Goal: Information Seeking & Learning: Learn about a topic

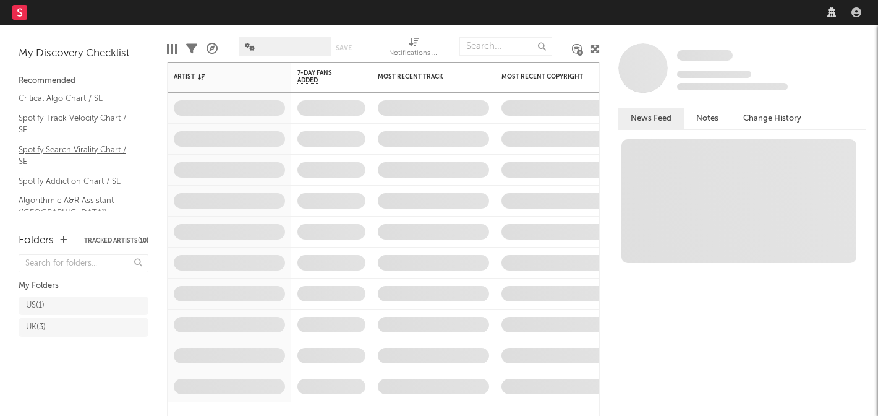
click at [80, 152] on link "Spotify Search Virality Chart / SE" at bounding box center [78, 155] width 118 height 25
select select "warner_chappell"
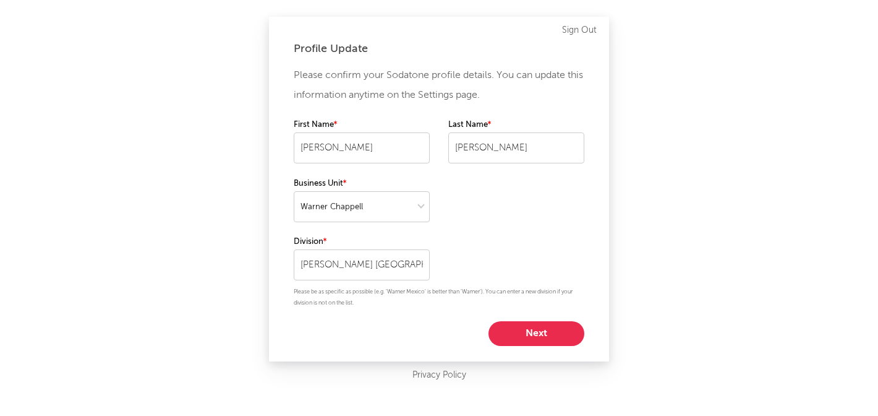
click at [519, 349] on div "Profile Update Please confirm your Sodatone profile details. You can update thi…" at bounding box center [439, 189] width 340 height 345
click at [529, 321] on button "Next" at bounding box center [537, 333] width 96 height 25
select select "director_vp"
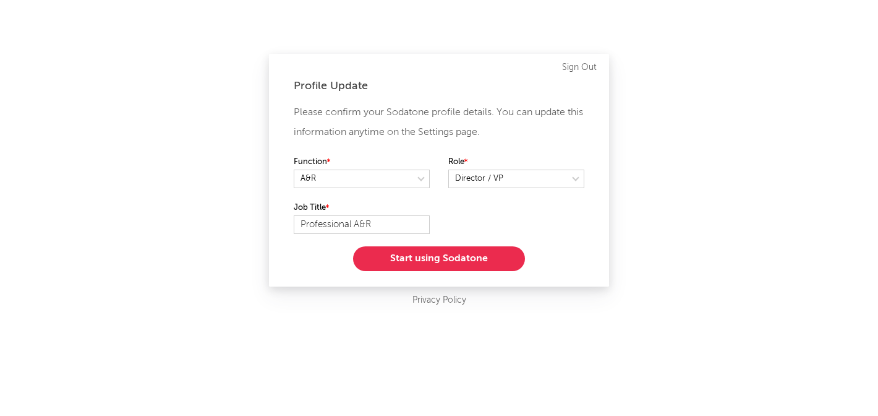
click at [482, 263] on button "Start using Sodatone" at bounding box center [439, 258] width 172 height 25
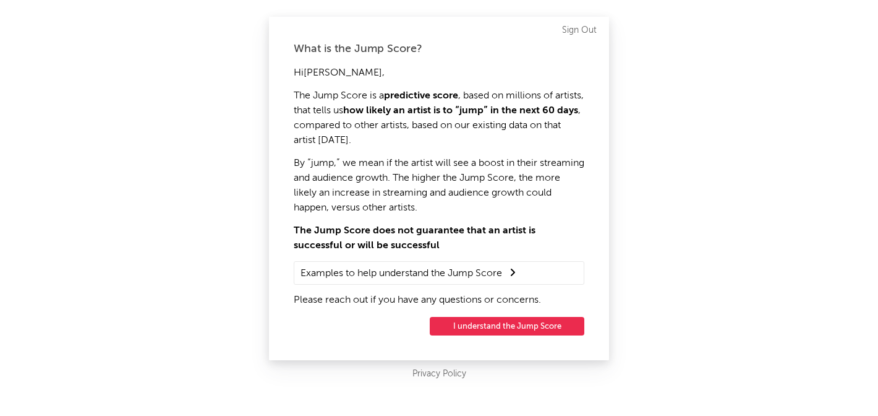
click at [529, 323] on button "I understand the Jump Score" at bounding box center [507, 326] width 155 height 19
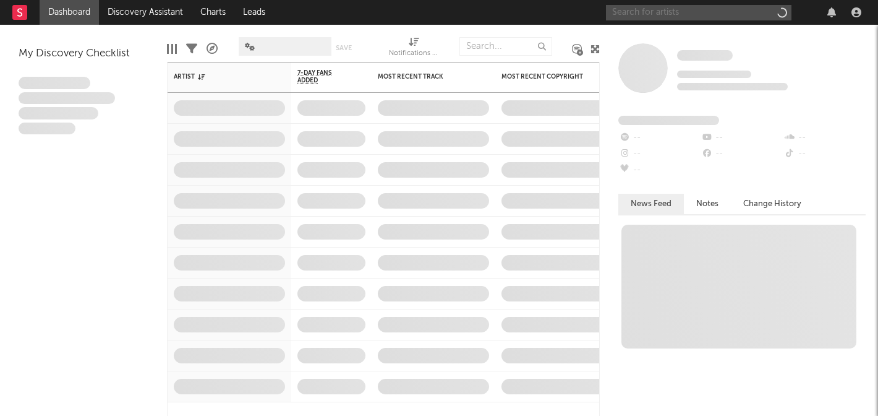
click at [648, 16] on input "text" at bounding box center [699, 12] width 186 height 15
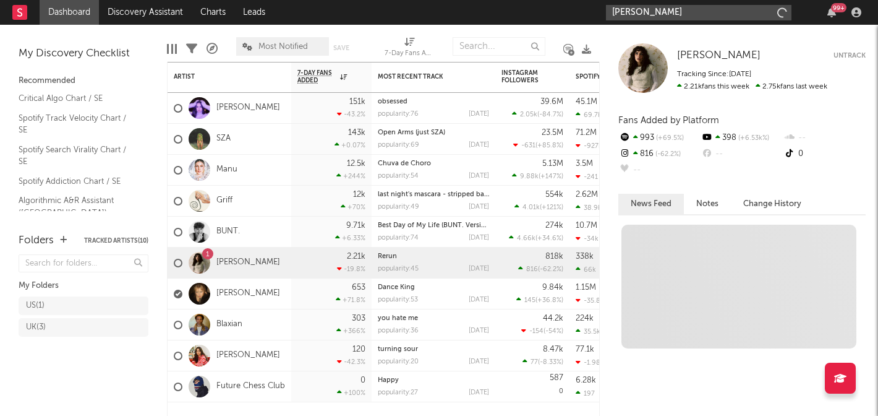
click at [682, 15] on input "fanny avonne" at bounding box center [699, 12] width 186 height 15
type input "fanny avonne"
click at [697, 15] on input "fanny avonne" at bounding box center [699, 12] width 186 height 15
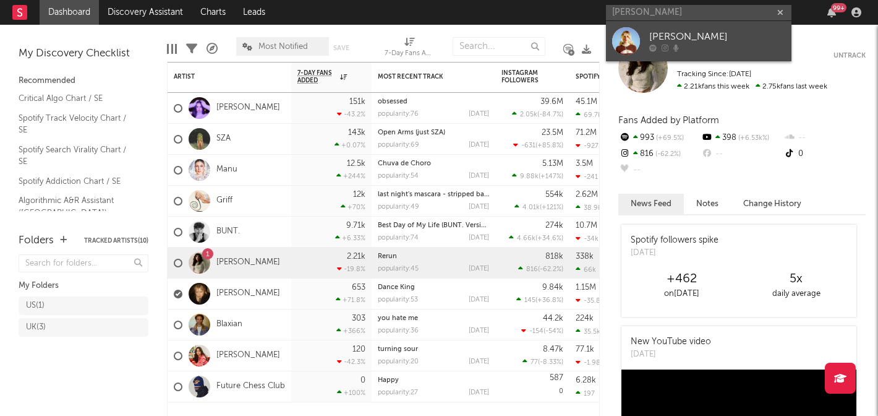
click at [688, 38] on div "Fanny Avonne" at bounding box center [717, 37] width 136 height 15
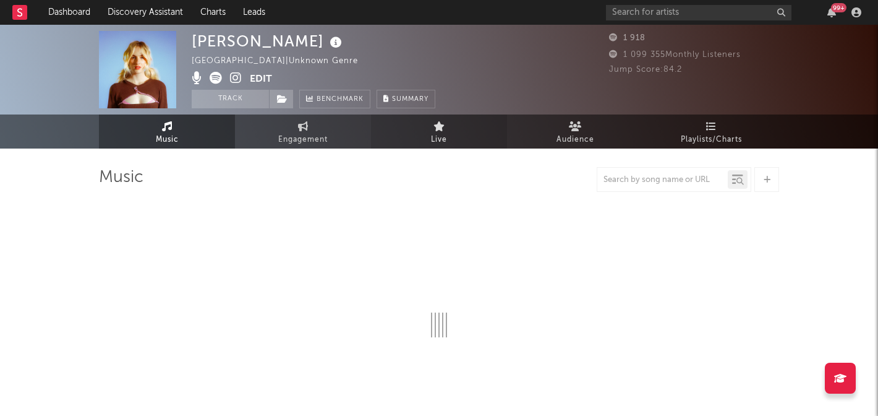
select select "1w"
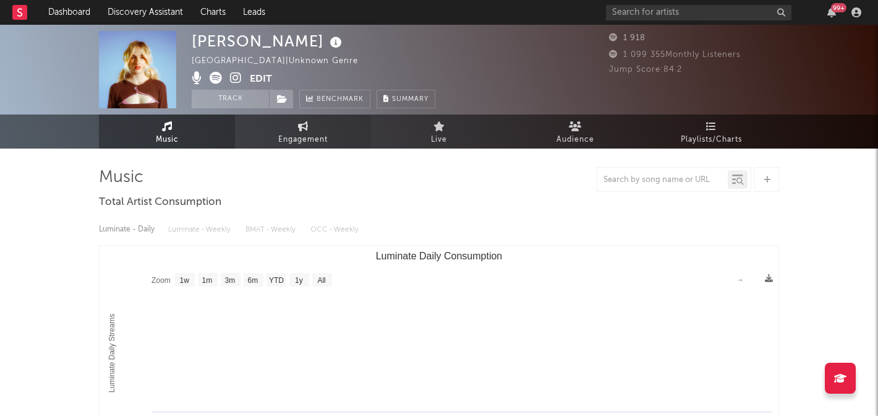
click at [294, 134] on span "Engagement" at bounding box center [302, 139] width 49 height 15
select select "1w"
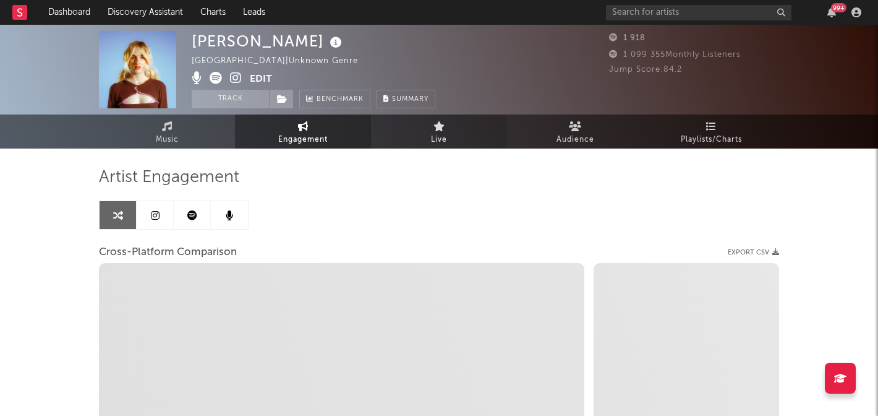
click at [463, 130] on link "Live" at bounding box center [439, 131] width 136 height 34
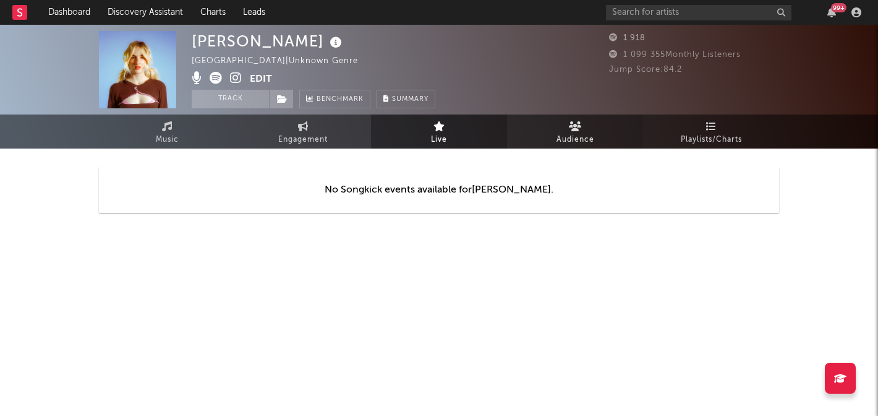
click at [571, 133] on span "Audience" at bounding box center [576, 139] width 38 height 15
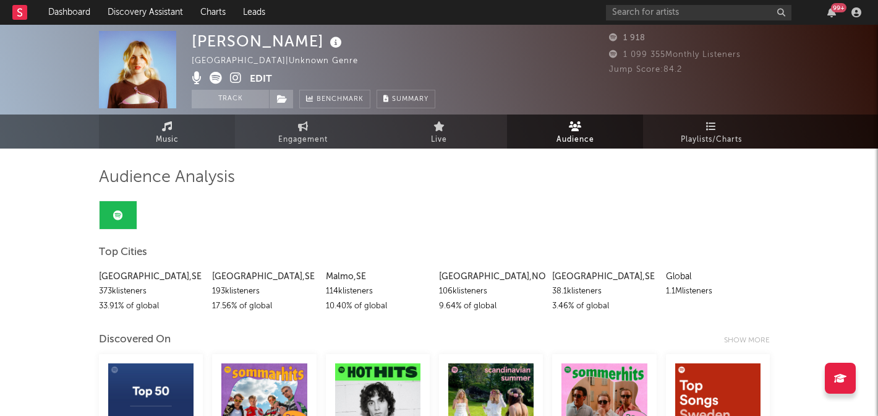
click at [163, 139] on span "Music" at bounding box center [167, 139] width 23 height 15
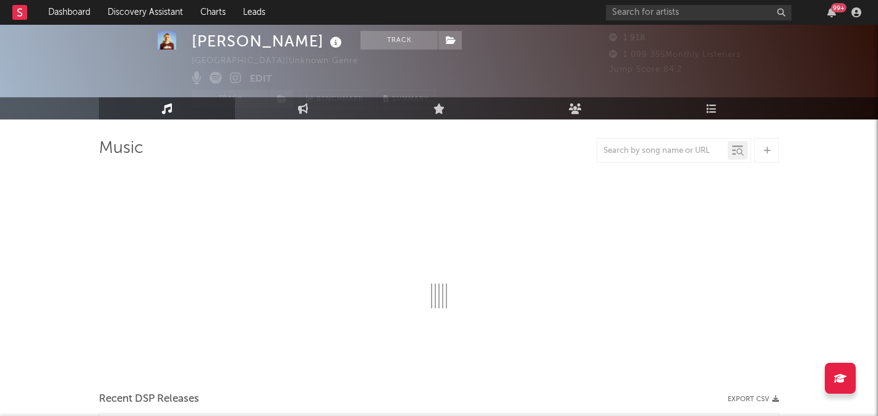
scroll to position [28, 0]
select select "1w"
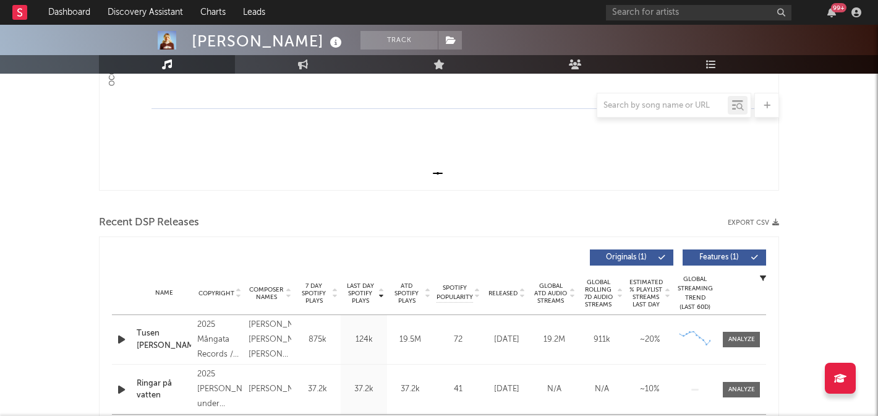
scroll to position [392, 0]
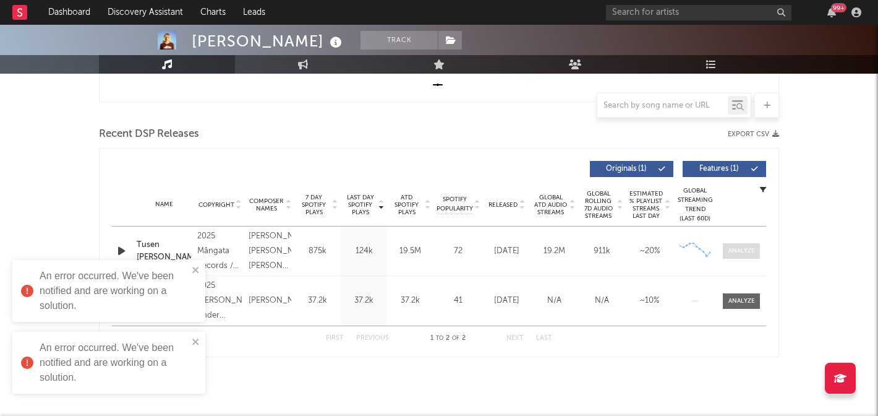
click at [723, 255] on span at bounding box center [741, 250] width 37 height 15
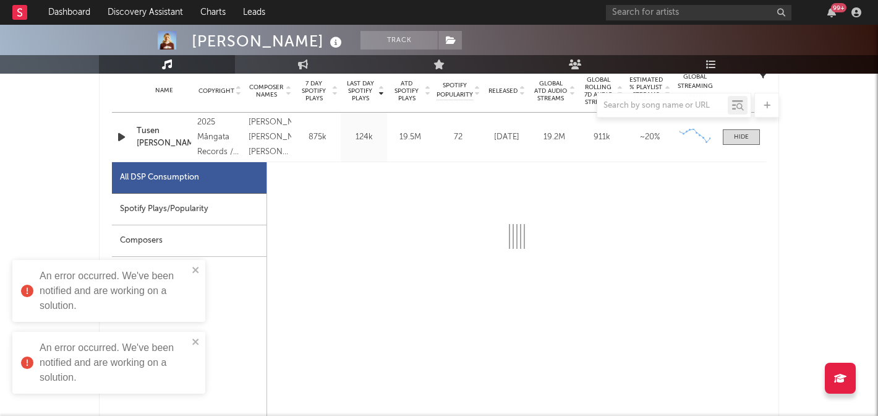
select select "1w"
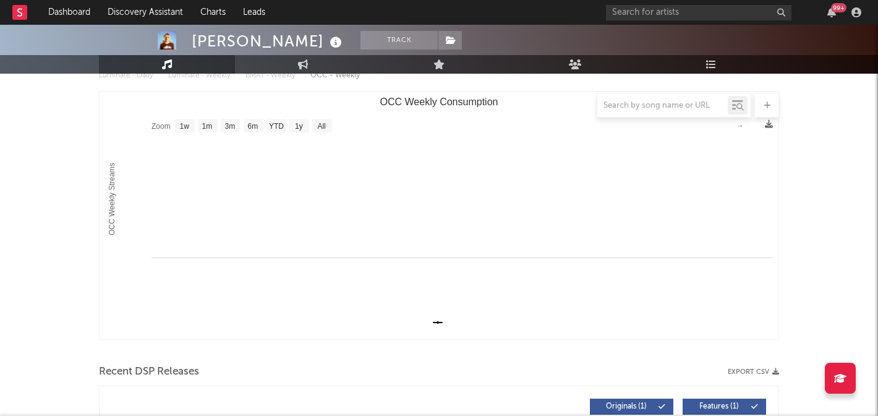
scroll to position [147, 0]
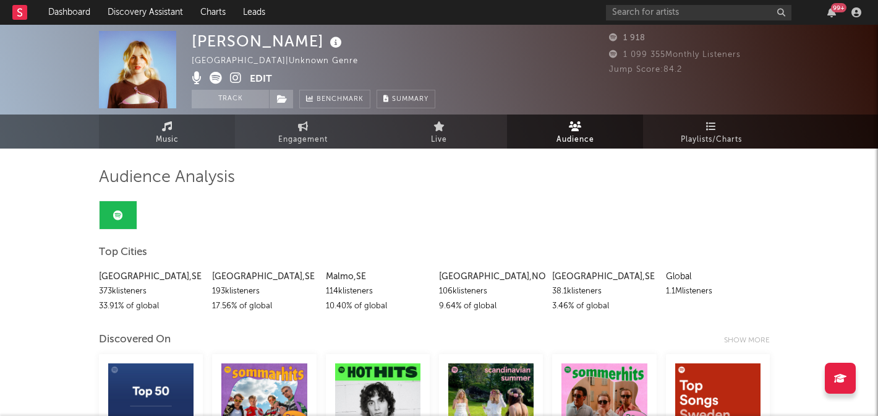
click at [152, 144] on link "Music" at bounding box center [167, 131] width 136 height 34
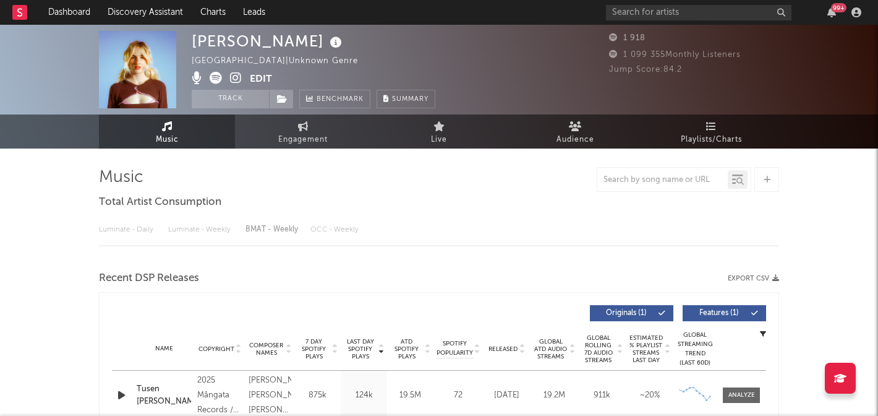
select select "1w"
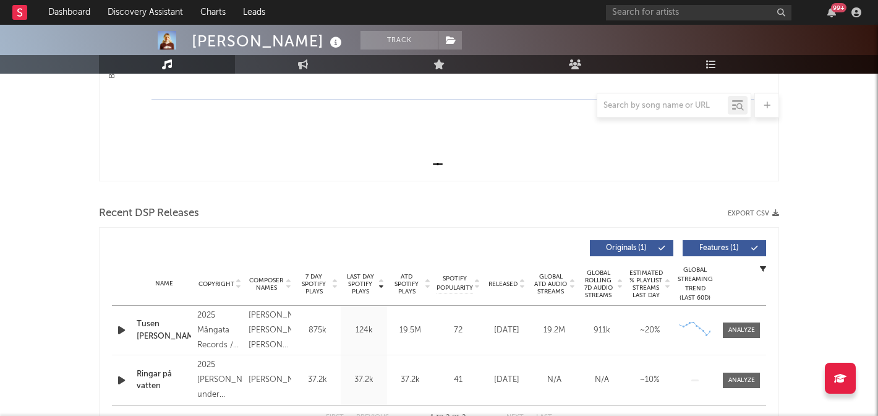
scroll to position [392, 0]
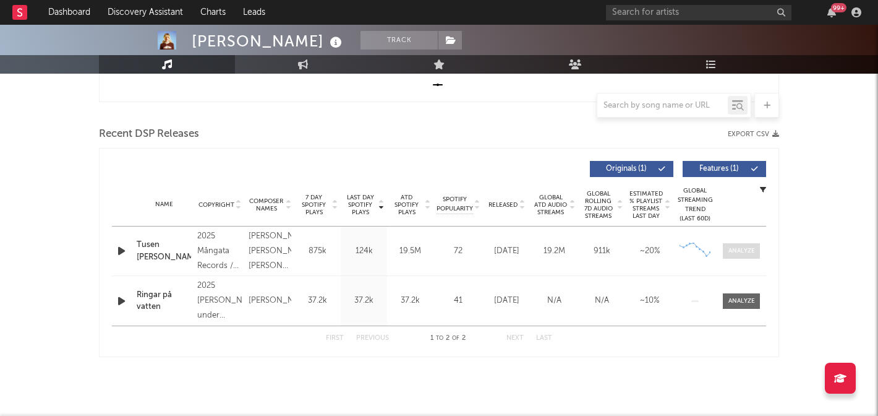
click at [734, 251] on div at bounding box center [742, 250] width 27 height 9
select select "1w"
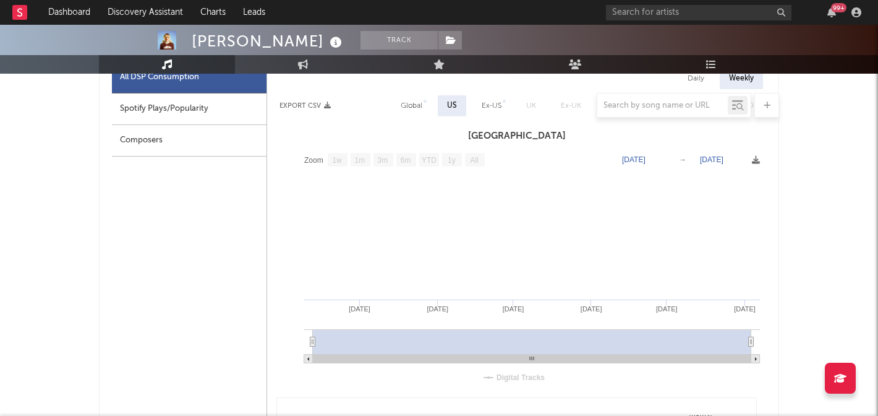
scroll to position [607, 0]
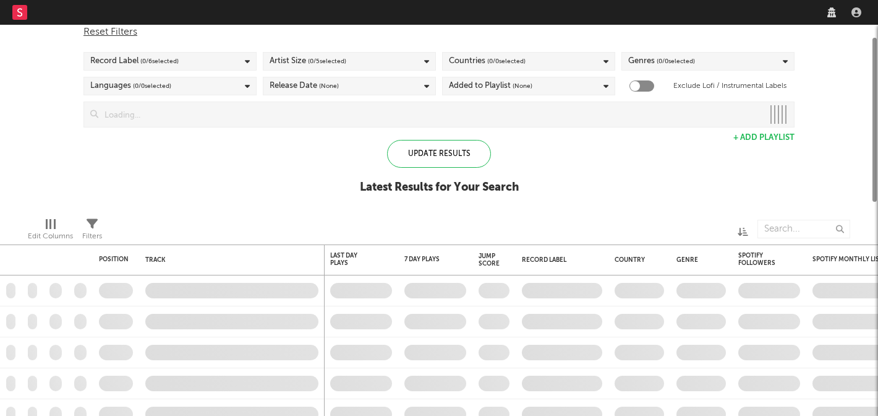
select select "warner_chappell"
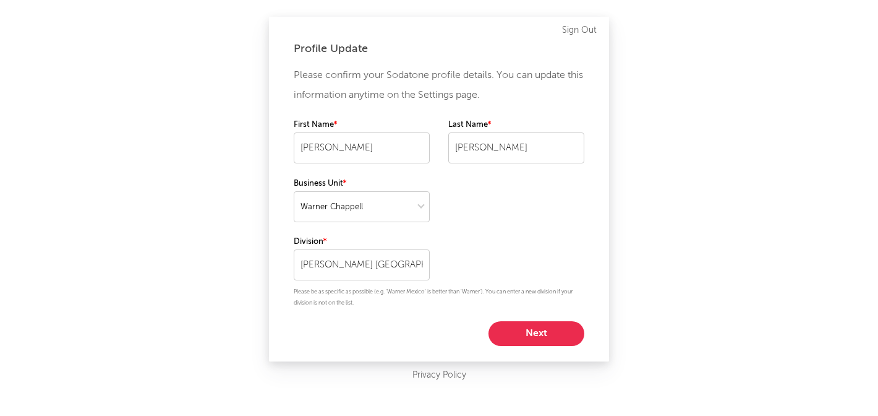
click at [519, 321] on button "Next" at bounding box center [537, 333] width 96 height 25
select select "director_vp"
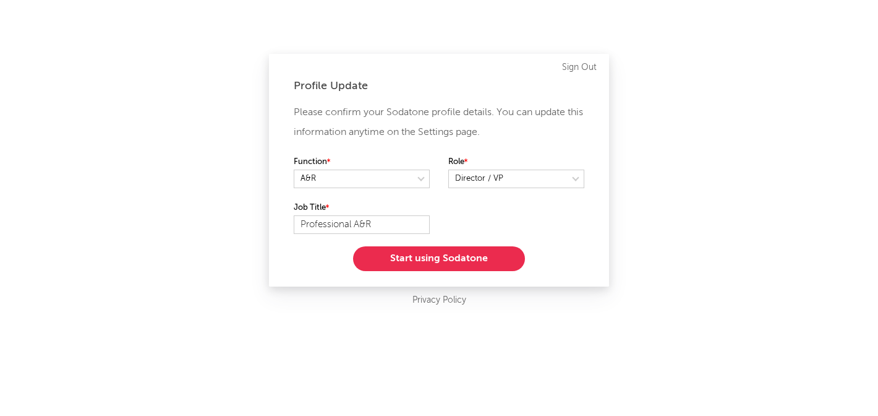
click at [484, 258] on button "Start using Sodatone" at bounding box center [439, 258] width 172 height 25
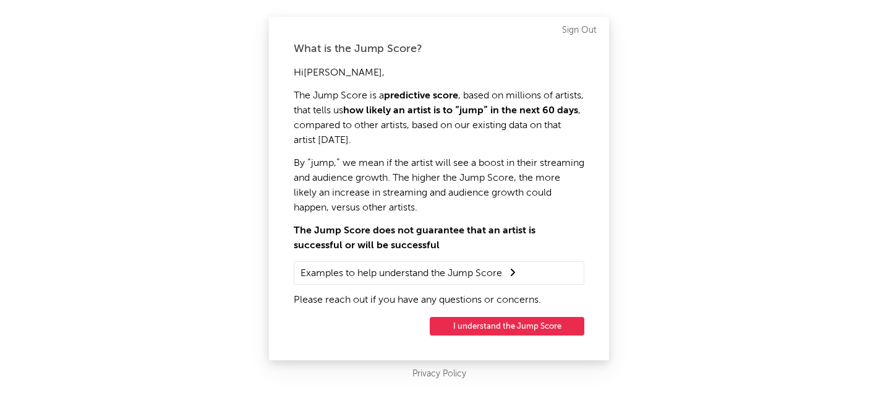
click at [499, 323] on button "I understand the Jump Score" at bounding box center [507, 326] width 155 height 19
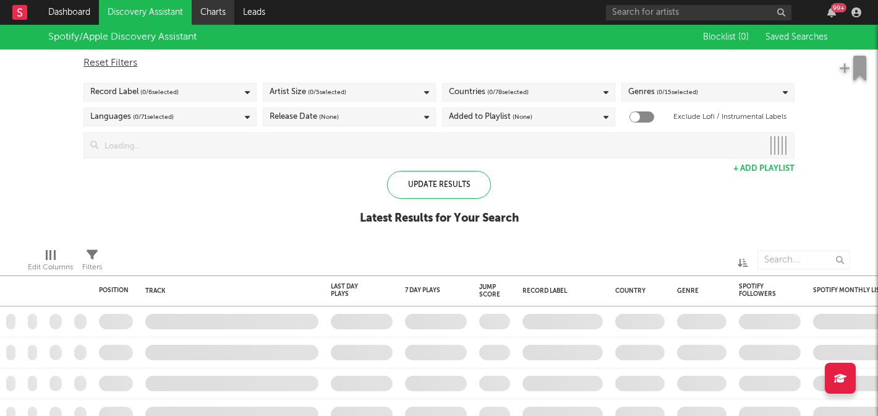
click at [204, 9] on link "Charts" at bounding box center [213, 12] width 43 height 25
click at [68, 10] on link "Dashboard" at bounding box center [69, 12] width 59 height 25
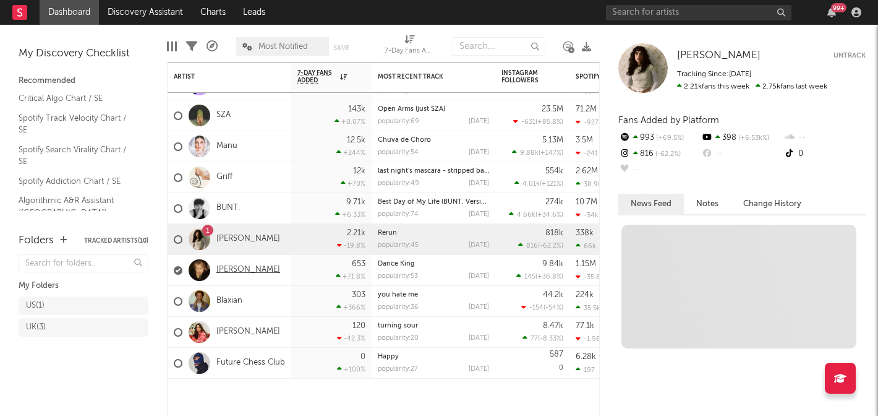
click at [226, 268] on link "Saga Faye" at bounding box center [248, 270] width 64 height 11
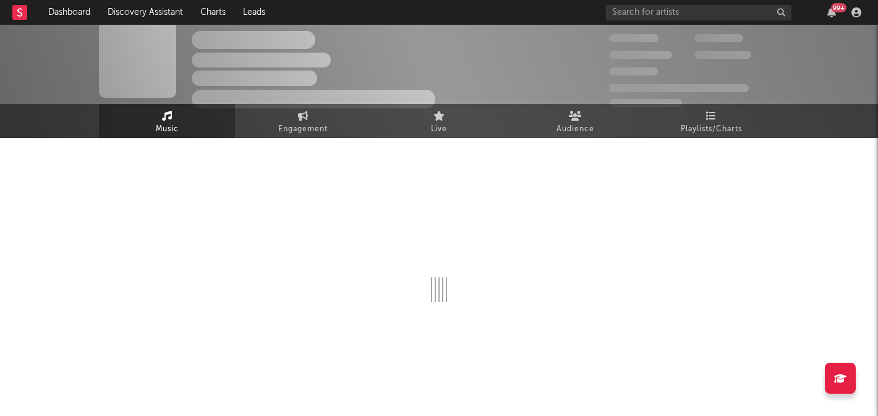
scroll to position [14, 0]
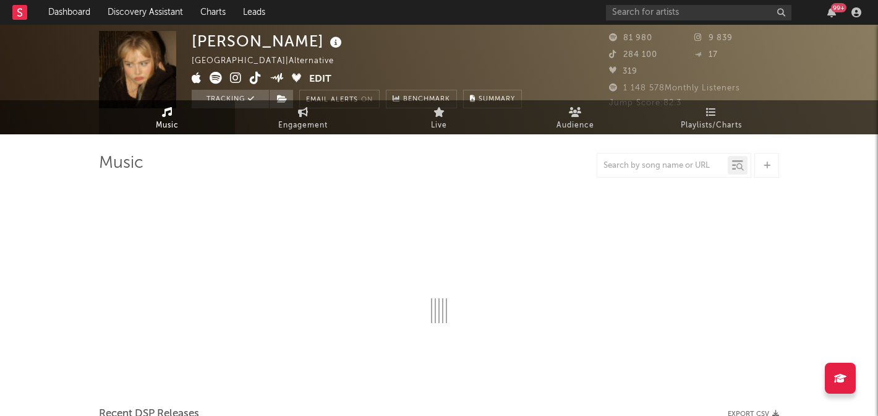
select select "6m"
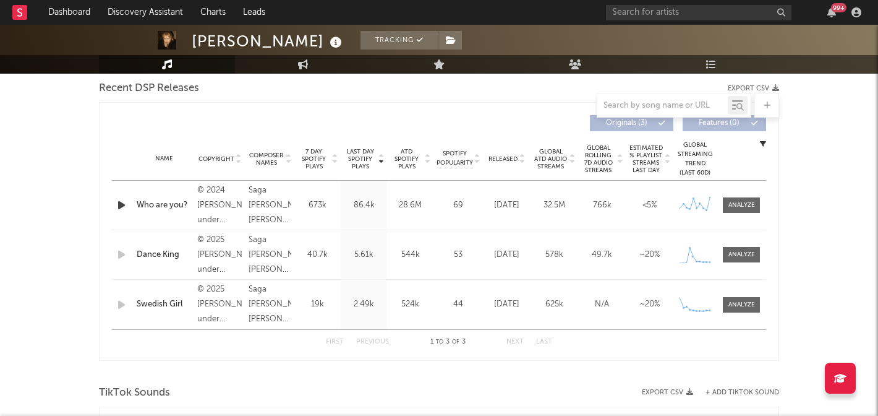
scroll to position [439, 0]
click at [741, 204] on div at bounding box center [742, 203] width 27 height 9
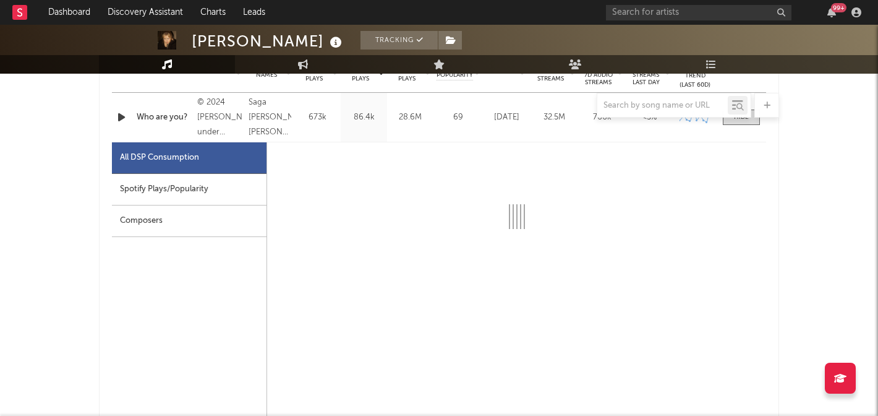
scroll to position [526, 0]
select select "6m"
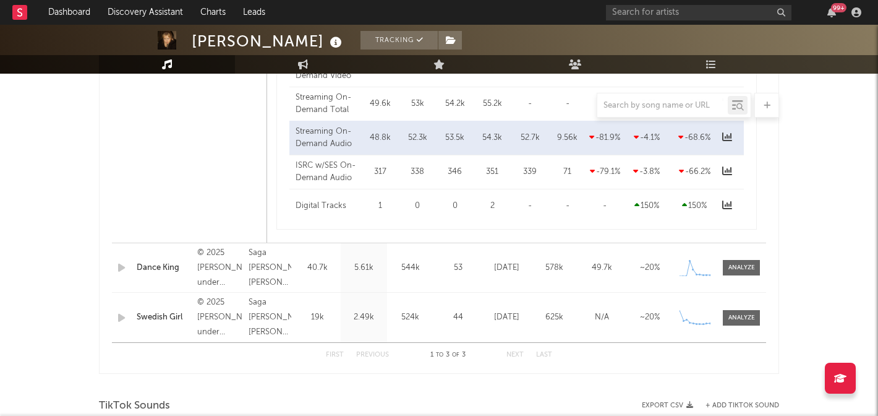
scroll to position [1015, 0]
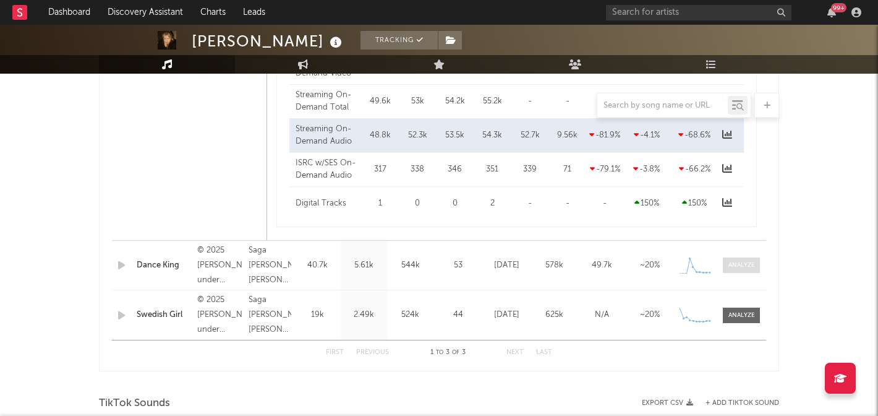
click at [748, 257] on span at bounding box center [741, 264] width 37 height 15
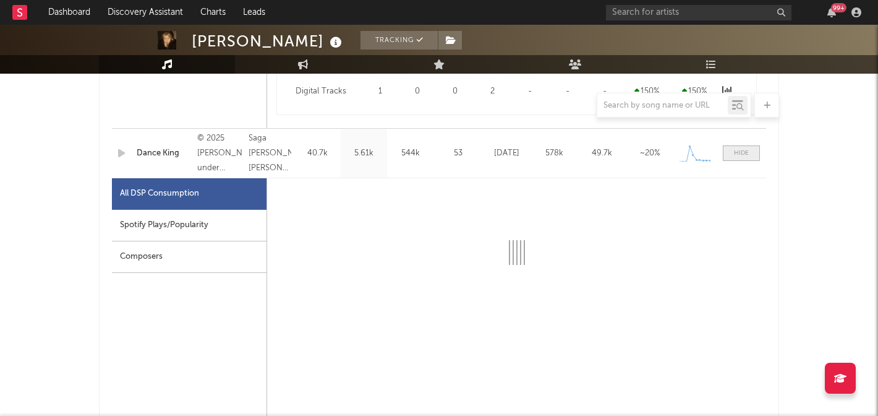
select select "1w"
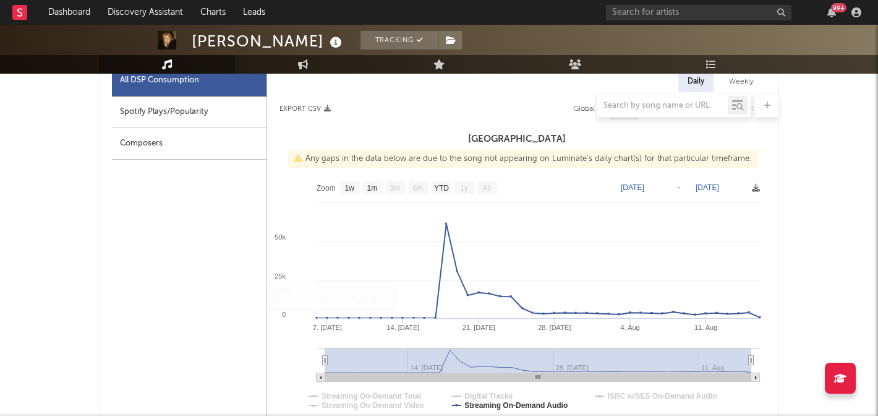
scroll to position [1240, 0]
click at [162, 118] on div "Spotify Plays/Popularity" at bounding box center [189, 113] width 155 height 32
select select "1w"
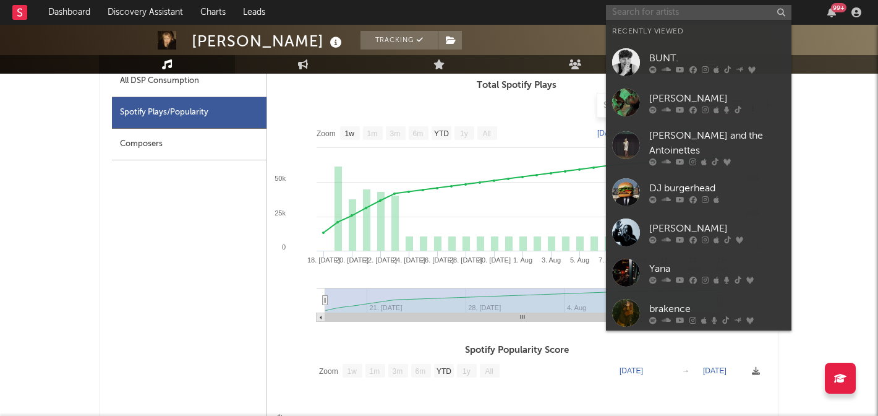
click at [647, 12] on input "text" at bounding box center [699, 12] width 186 height 15
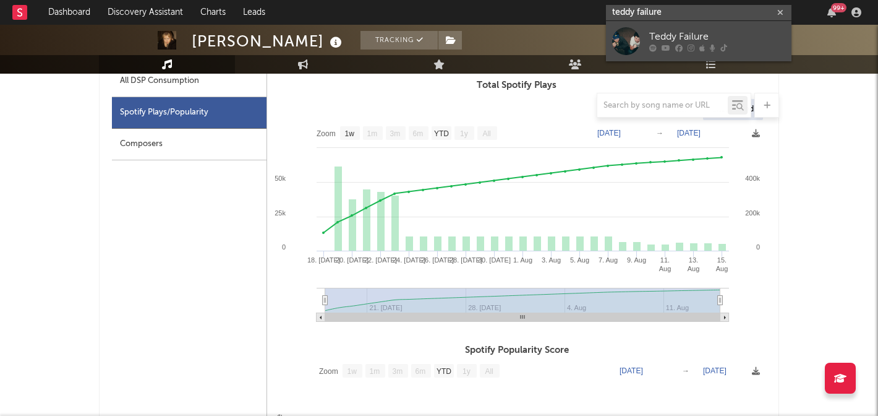
type input "teddy failure"
click at [668, 35] on div "Teddy Failure" at bounding box center [717, 37] width 136 height 15
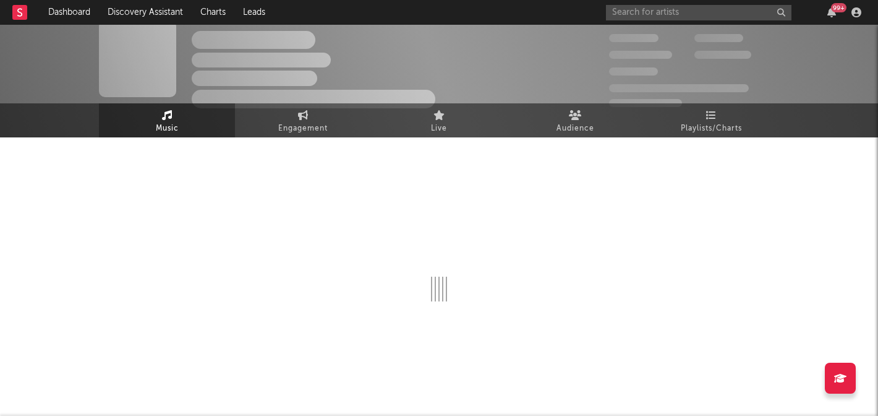
scroll to position [15, 0]
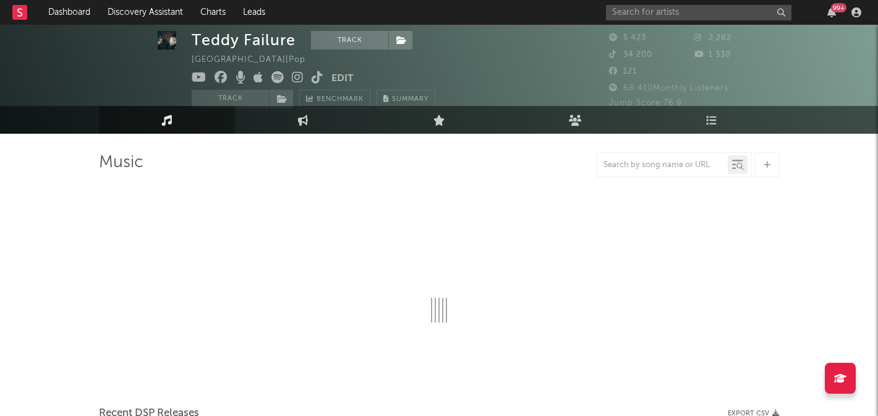
select select "6m"
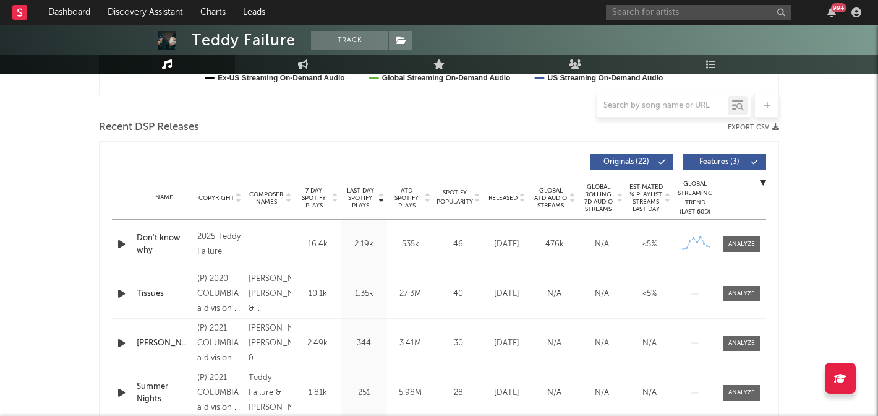
scroll to position [400, 0]
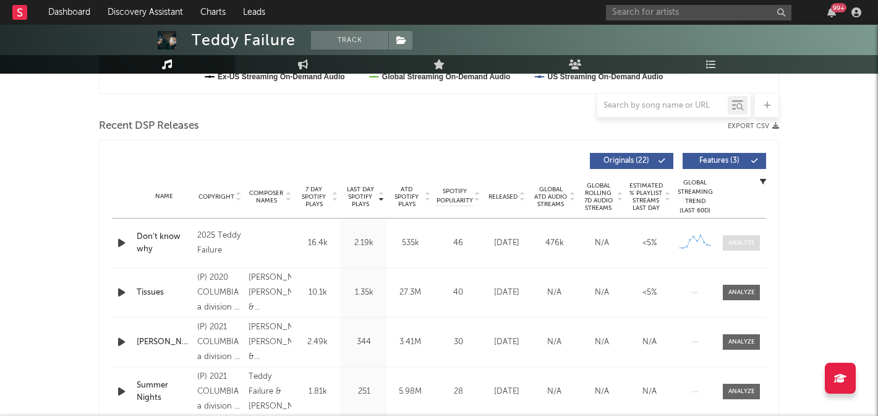
click at [747, 240] on div at bounding box center [742, 242] width 27 height 9
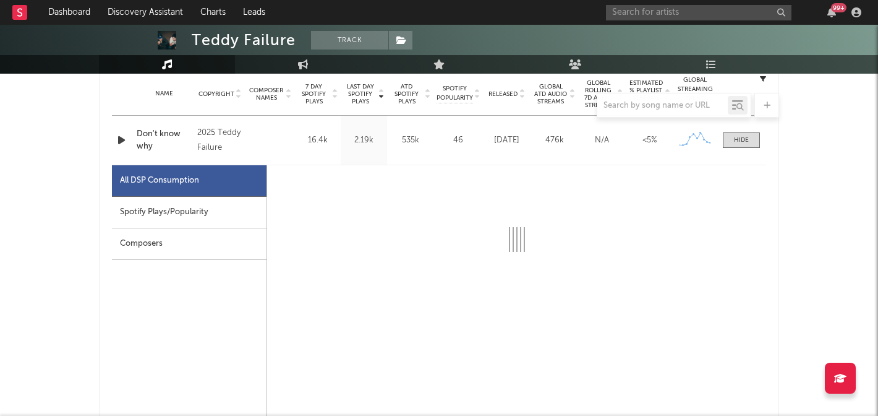
select select "1w"
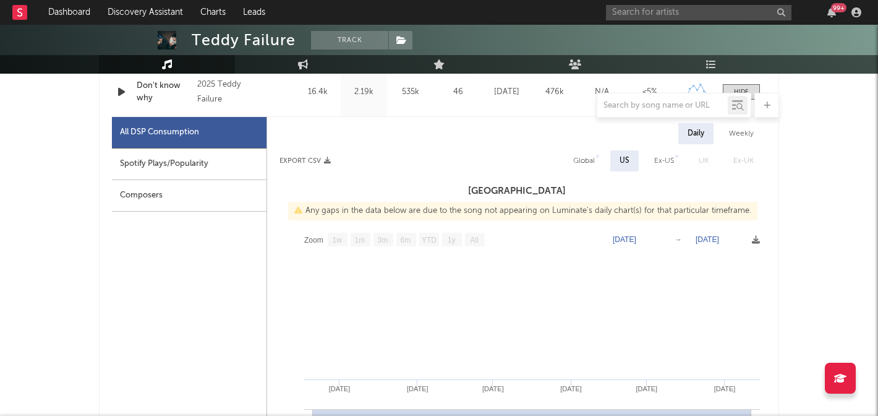
scroll to position [539, 0]
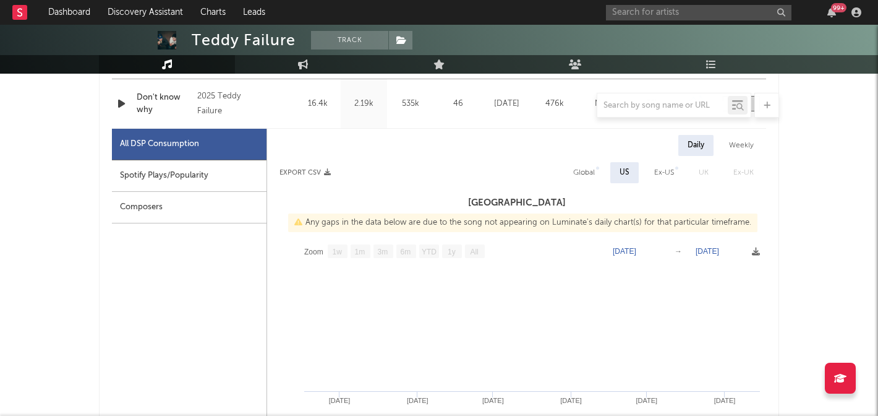
click at [745, 138] on div "Weekly" at bounding box center [741, 145] width 43 height 21
select select "1w"
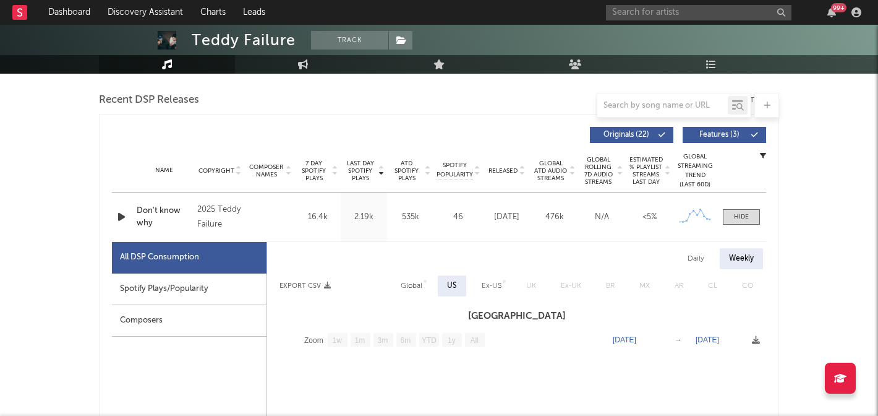
scroll to position [416, 0]
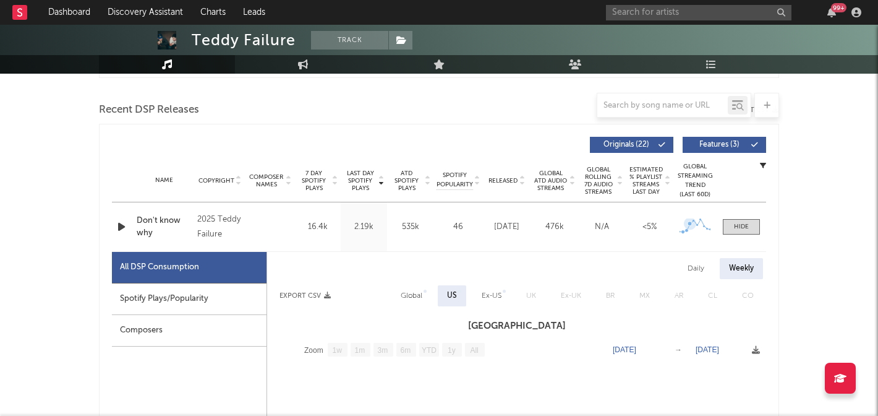
click at [690, 228] on icon at bounding box center [690, 223] width 12 height 12
click at [693, 223] on icon at bounding box center [694, 220] width 12 height 12
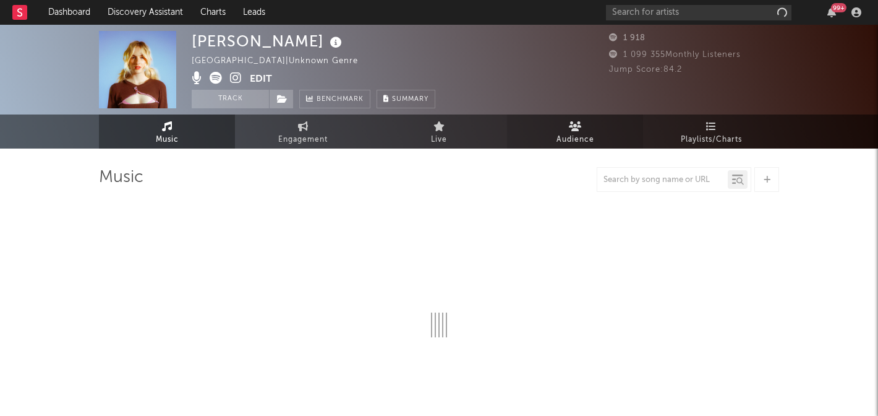
select select "1w"
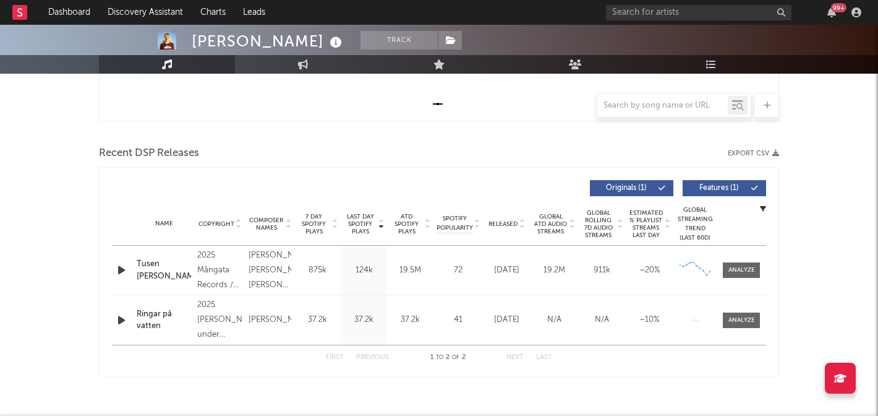
scroll to position [375, 0]
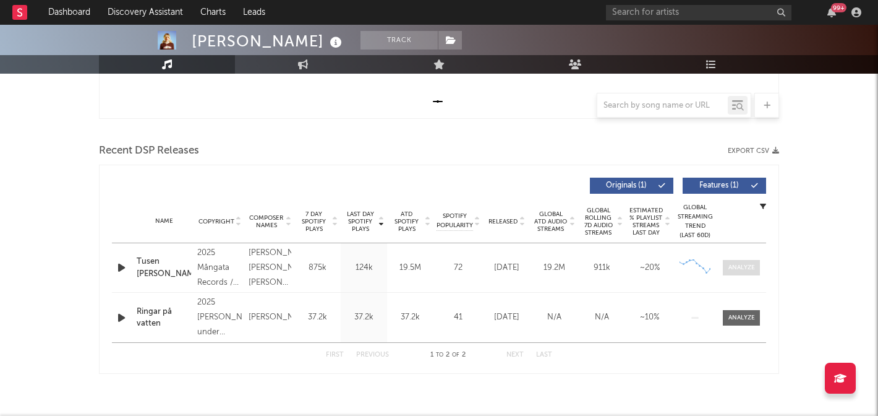
click at [740, 268] on div at bounding box center [742, 267] width 27 height 9
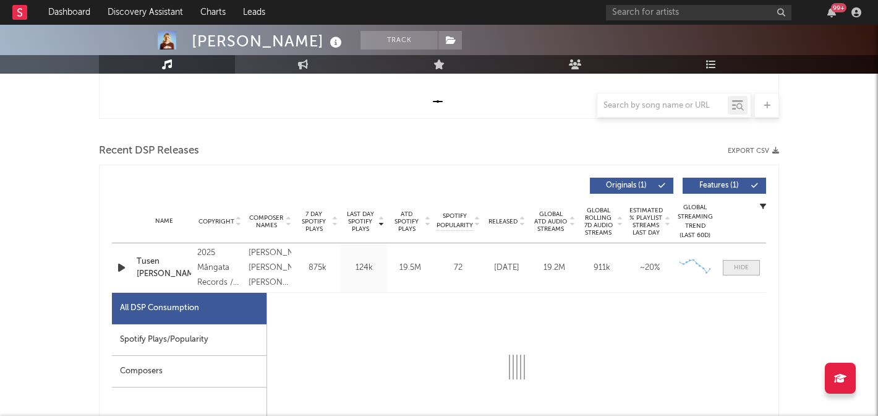
select select "1w"
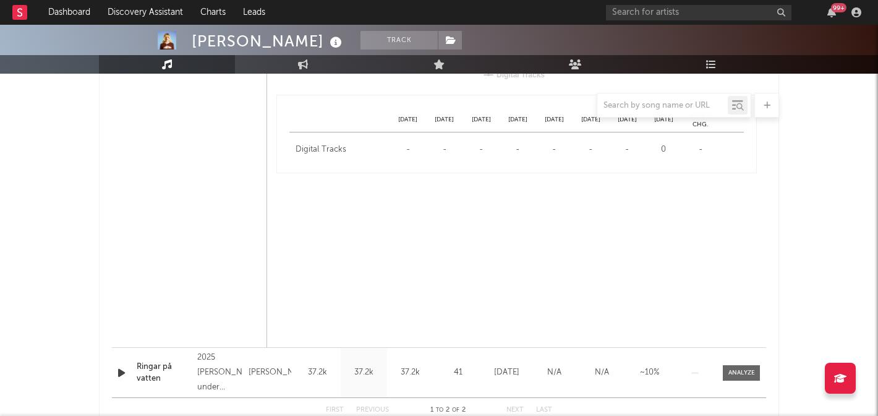
scroll to position [980, 0]
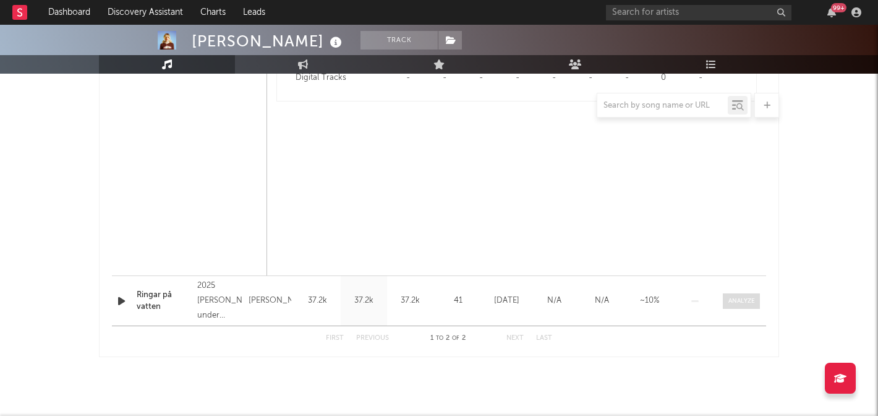
click at [737, 302] on div at bounding box center [742, 300] width 27 height 9
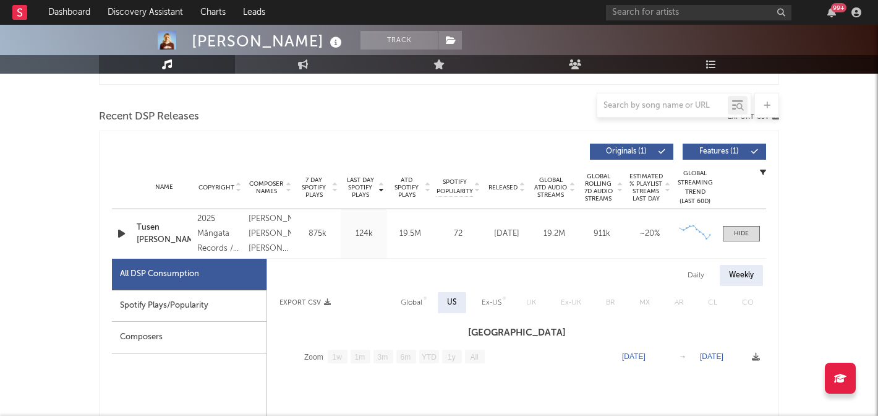
scroll to position [406, 0]
